Goal: Check status

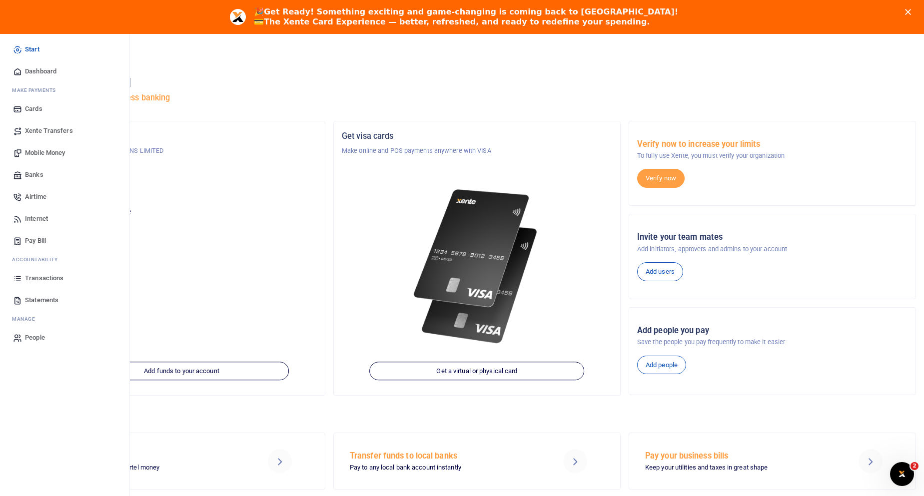
click at [66, 279] on link "Transactions" at bounding box center [64, 278] width 113 height 22
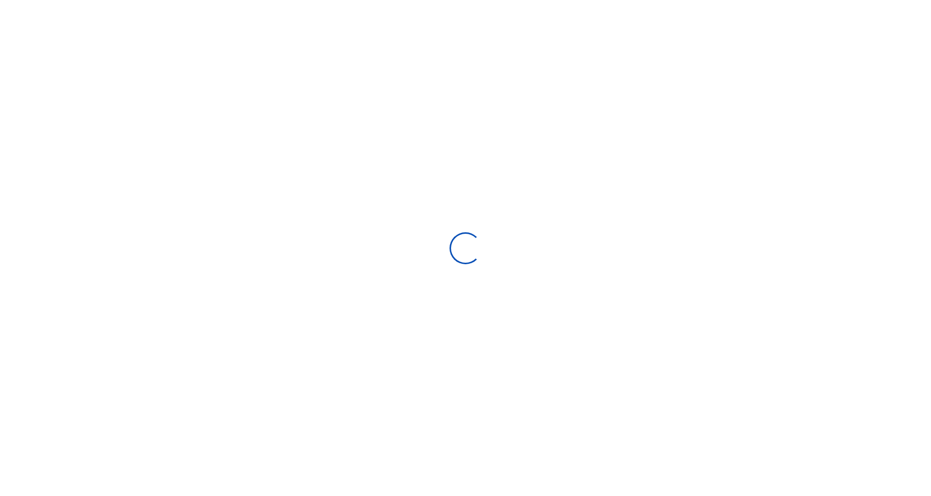
select select
type input "09/10/2025 - 10/09/2025"
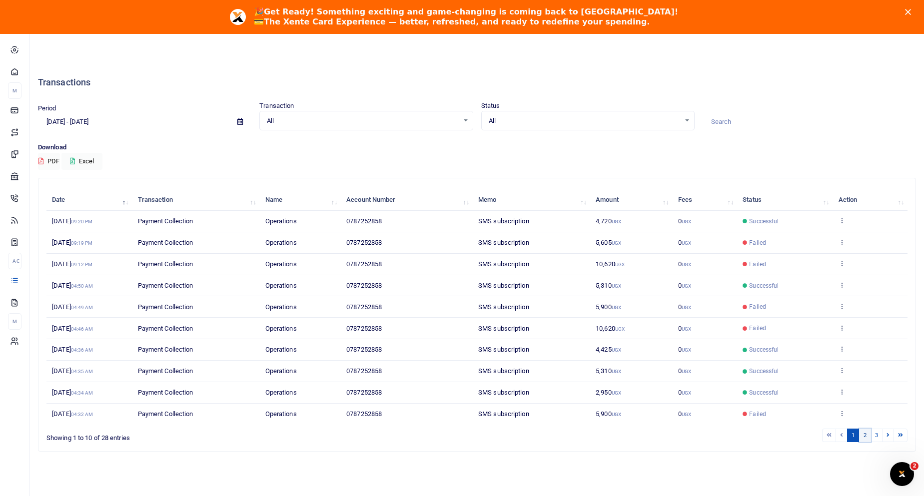
click at [868, 437] on link "2" at bounding box center [865, 435] width 12 height 13
